Goal: Transaction & Acquisition: Purchase product/service

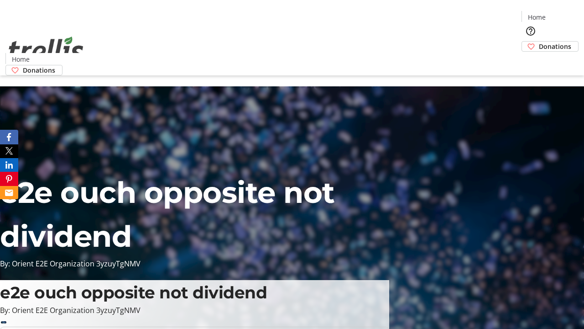
click at [539, 42] on span "Donations" at bounding box center [555, 47] width 32 height 10
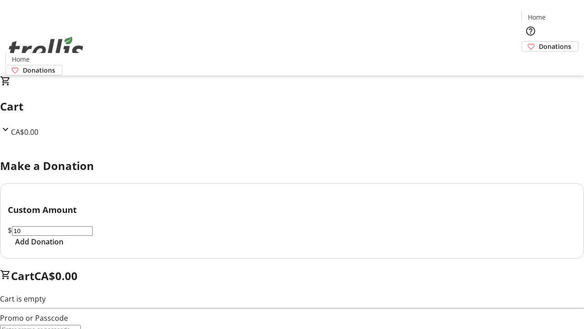
click at [63, 247] on span "Add Donation" at bounding box center [39, 241] width 48 height 11
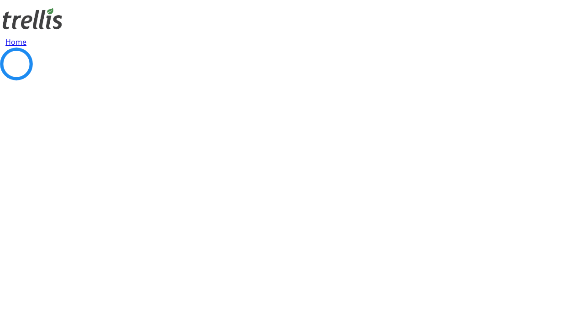
select select "CA"
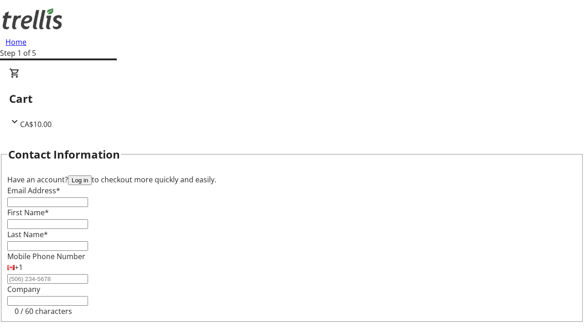
click at [92, 175] on button "Log in" at bounding box center [80, 180] width 24 height 10
